Goal: Download file/media

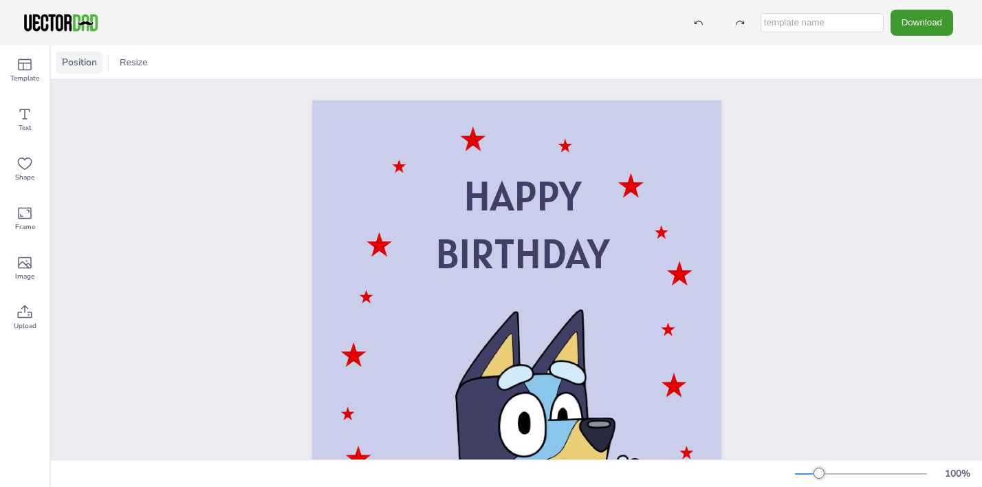
click at [58, 56] on div "Position" at bounding box center [79, 63] width 46 height 22
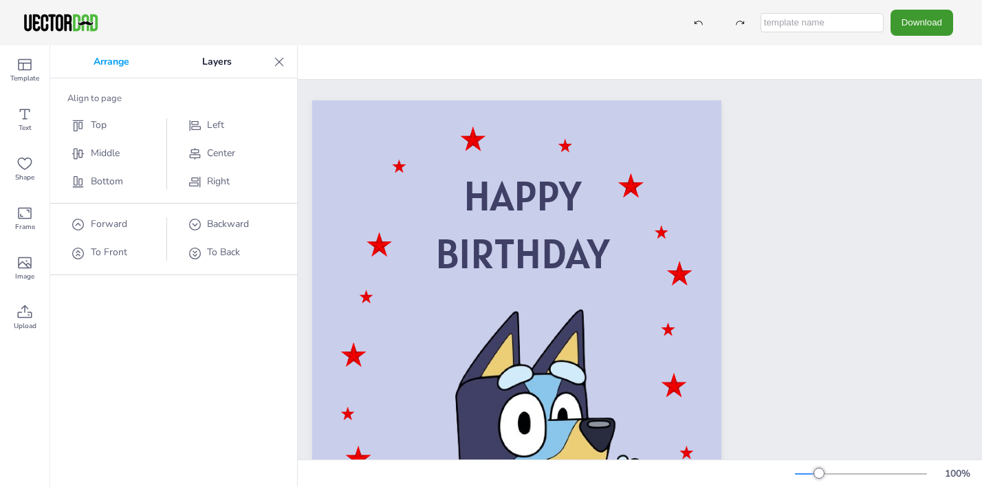
click at [211, 68] on p "Layers" at bounding box center [217, 61] width 102 height 33
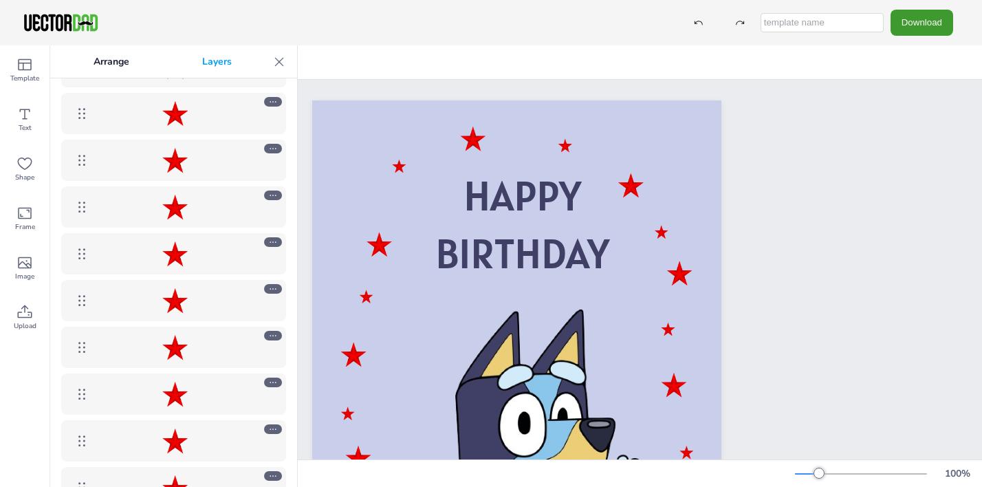
scroll to position [684, 0]
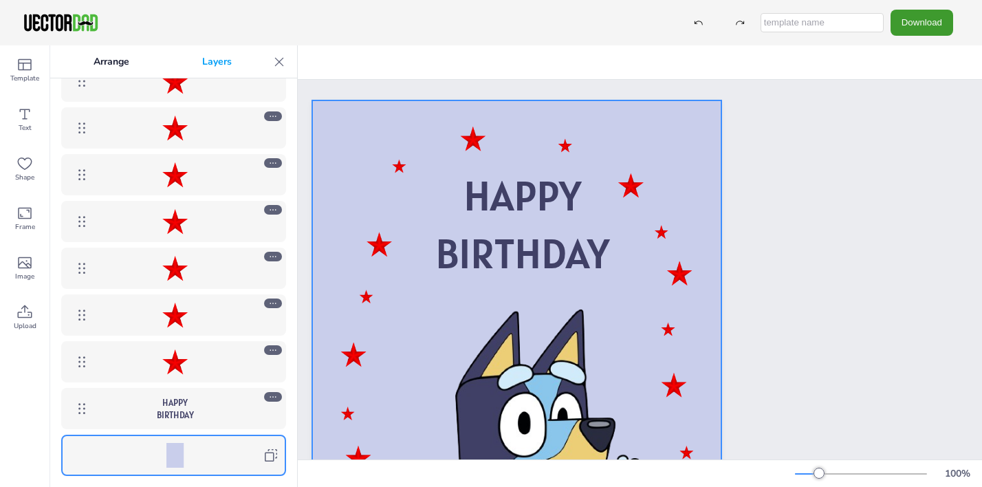
click at [170, 449] on div at bounding box center [174, 455] width 17 height 25
click at [268, 458] on icon at bounding box center [271, 455] width 17 height 17
click at [169, 455] on div at bounding box center [174, 455] width 17 height 25
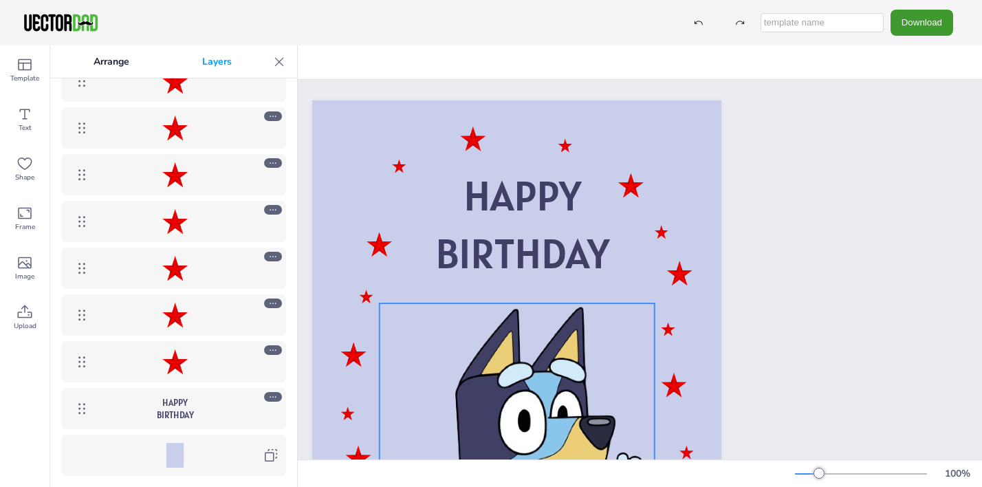
click at [402, 378] on div at bounding box center [516, 484] width 275 height 363
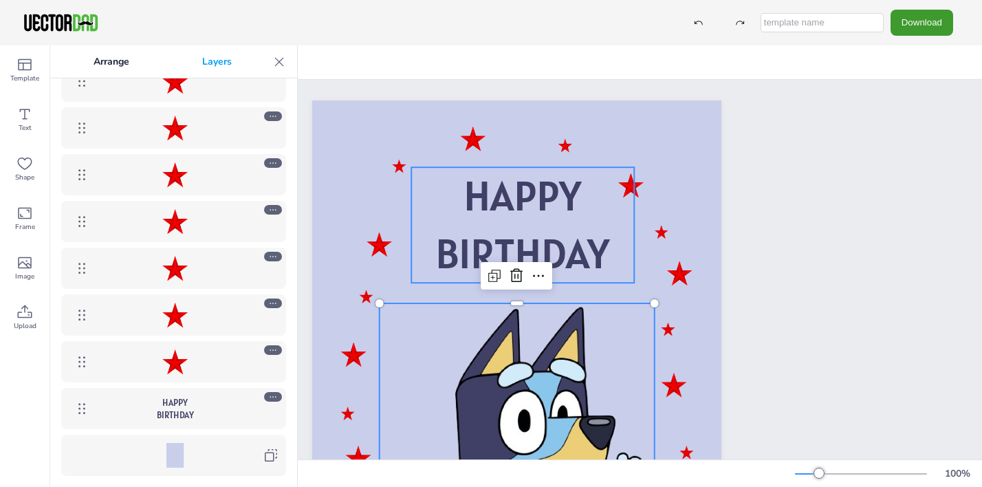
click at [416, 240] on div "HAPPY BIRTHDAY" at bounding box center [516, 389] width 409 height 579
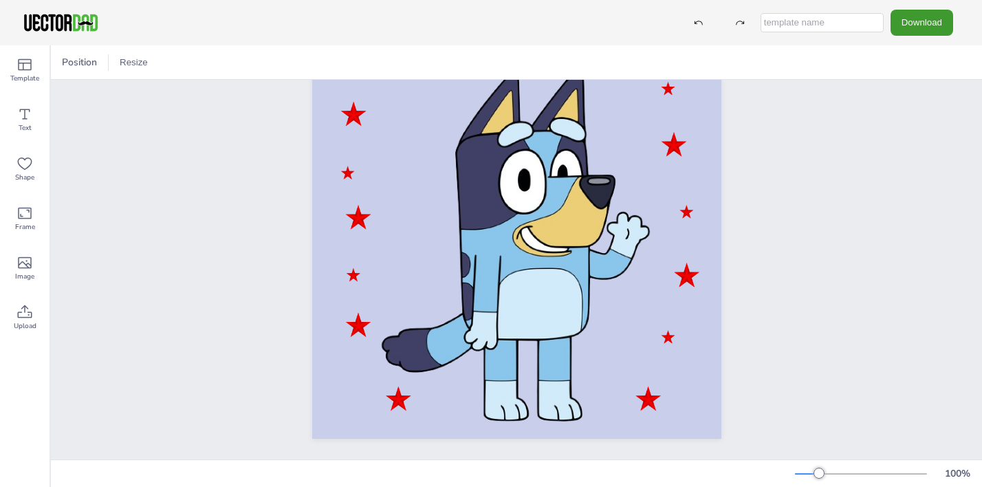
scroll to position [0, 0]
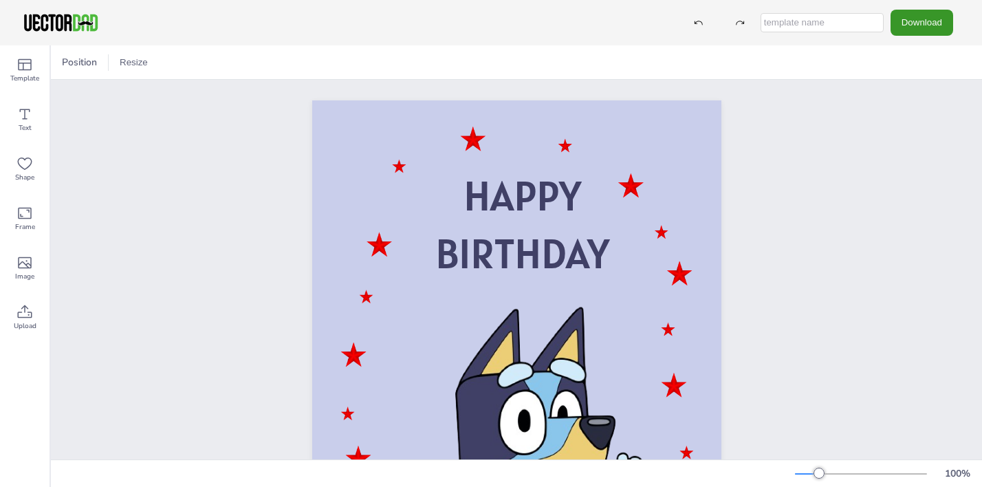
click at [938, 26] on button "Download" at bounding box center [922, 22] width 63 height 25
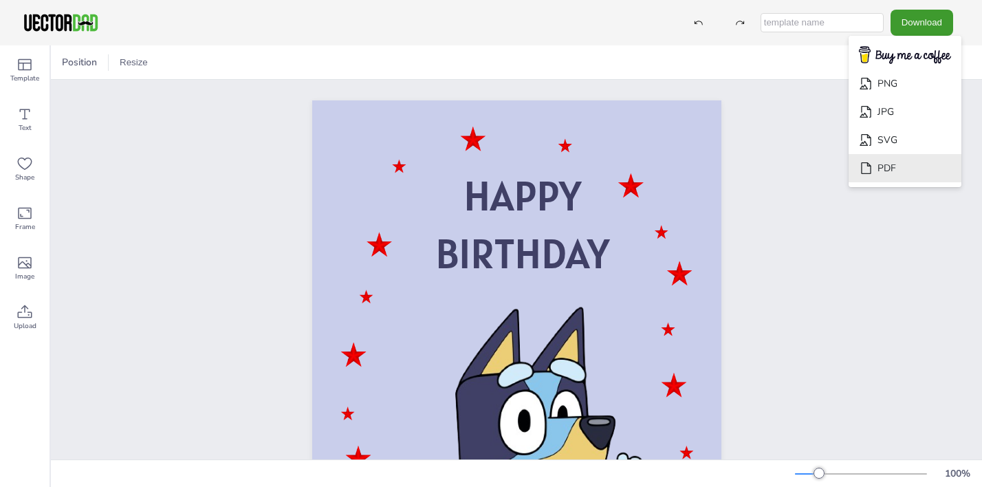
click at [920, 181] on li "PDF" at bounding box center [905, 168] width 113 height 28
